Goal: Complete application form

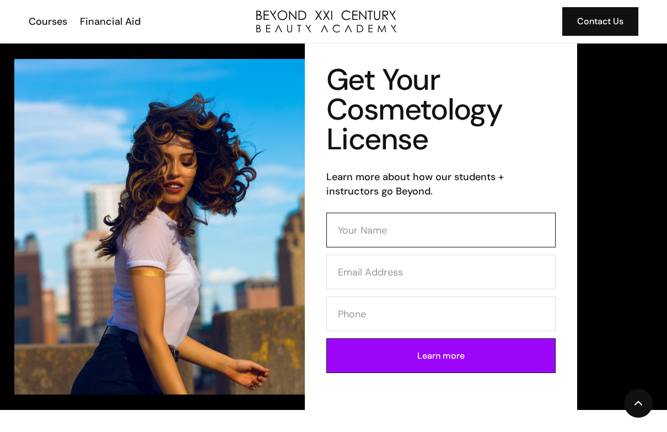
click at [385, 239] on input "Contact Form (Cosmo)" at bounding box center [440, 230] width 229 height 35
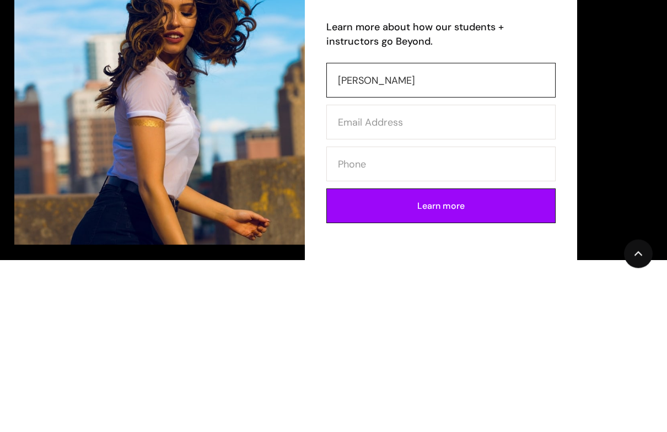
type input "[PERSON_NAME]"
click at [386, 255] on input "Contact Form (Cosmo)" at bounding box center [440, 272] width 229 height 35
type input "[EMAIL_ADDRESS][DOMAIN_NAME]"
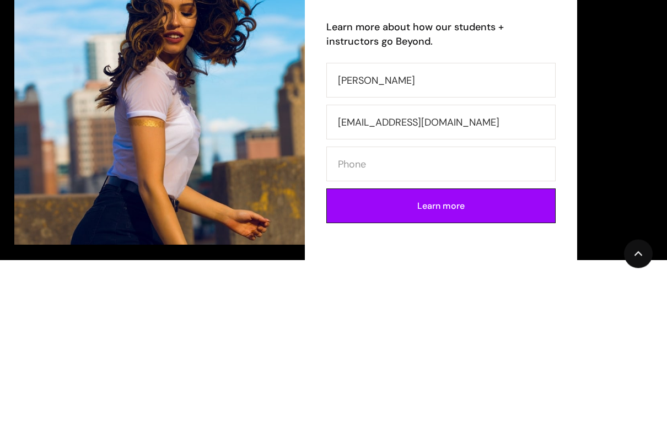
type input "[EMAIL_ADDRESS][DOMAIN_NAME]"
type input "1/13105075017"
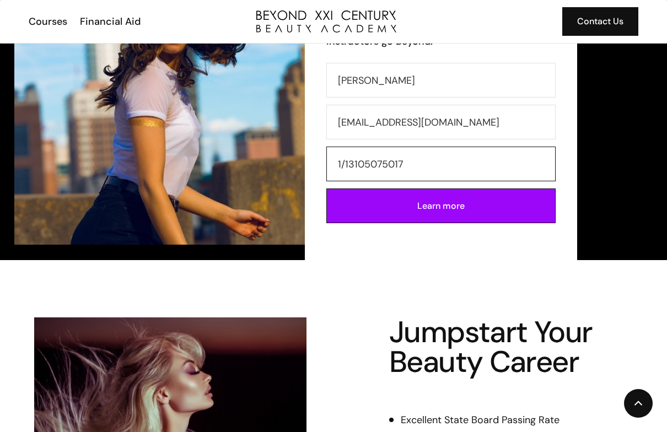
click at [407, 165] on input "1/13105075017" at bounding box center [440, 164] width 229 height 35
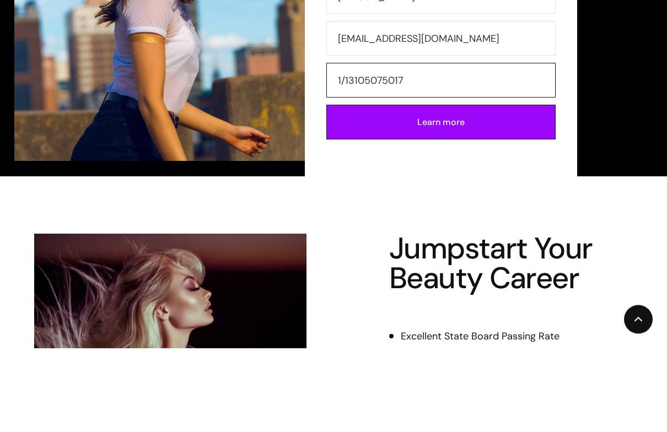
click at [346, 147] on input "1/13105075017" at bounding box center [440, 164] width 229 height 35
type input "3105075017"
click at [460, 189] on input "Learn more" at bounding box center [440, 206] width 229 height 35
type input "Please wait..."
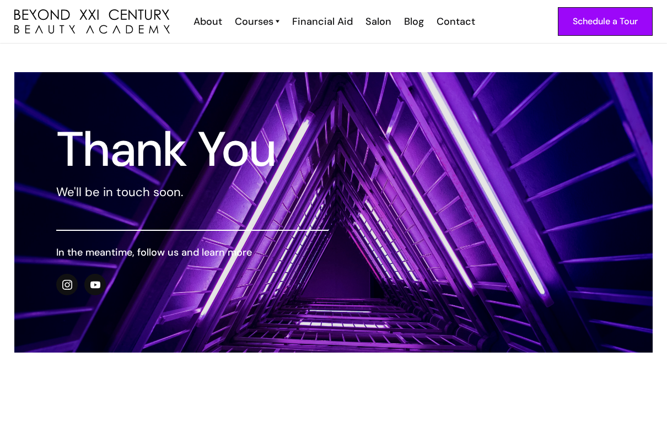
click at [434, 130] on div at bounding box center [333, 212] width 638 height 281
click at [4, 152] on div "Thank You We'll be in touch soon. In the meantime, follow us and learn more" at bounding box center [333, 212] width 667 height 281
